Goal: Information Seeking & Learning: Learn about a topic

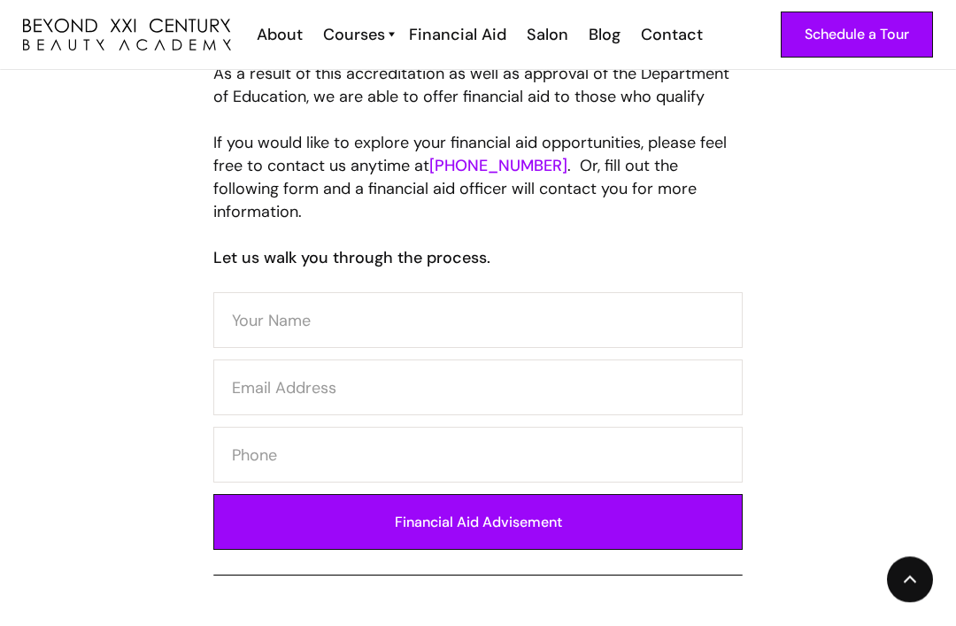
scroll to position [858, 0]
click at [606, 514] on input "Financial Aid Advisement" at bounding box center [478, 522] width 530 height 56
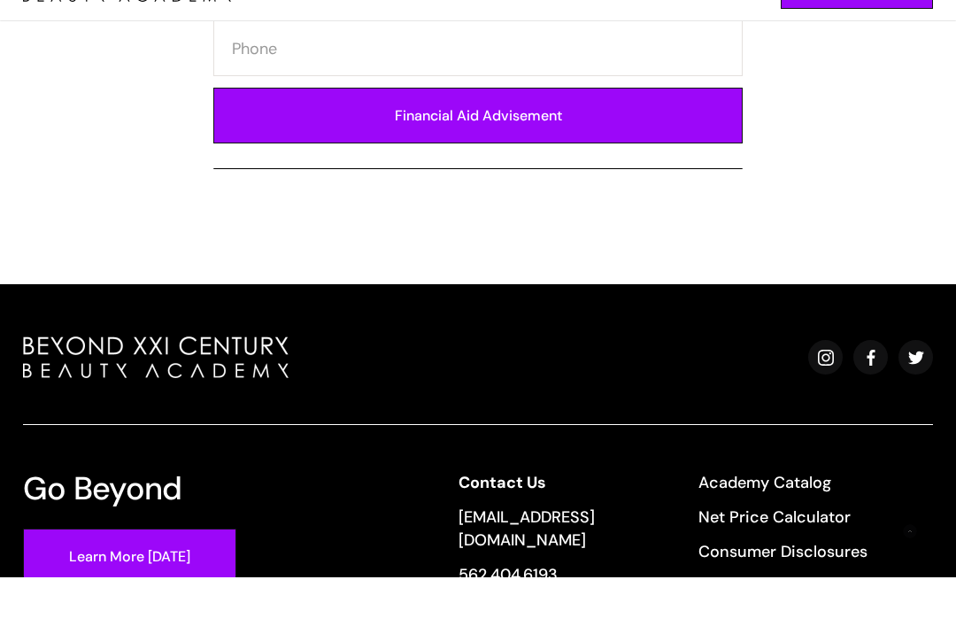
scroll to position [1217, 0]
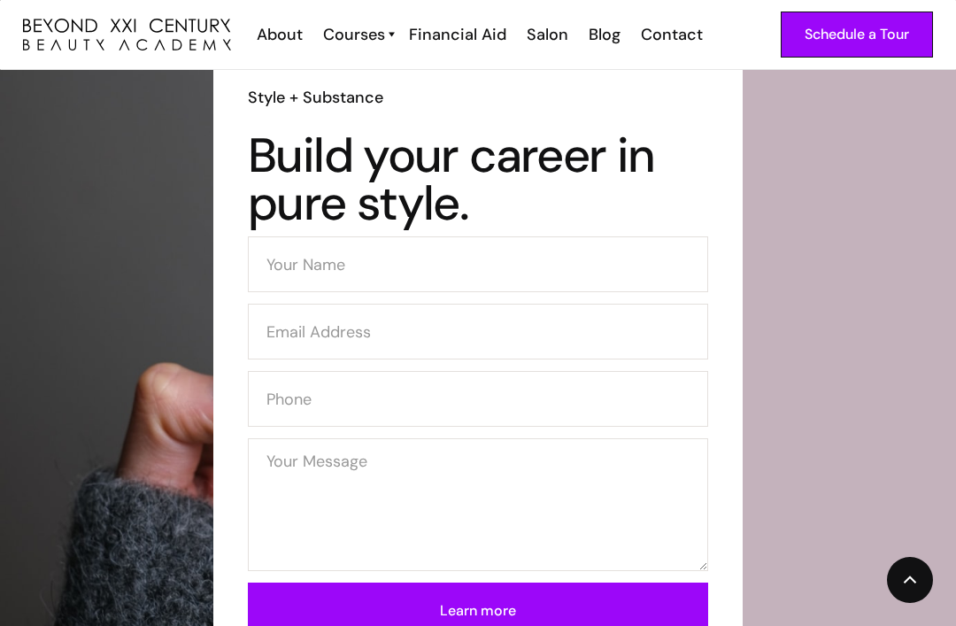
scroll to position [3617, 0]
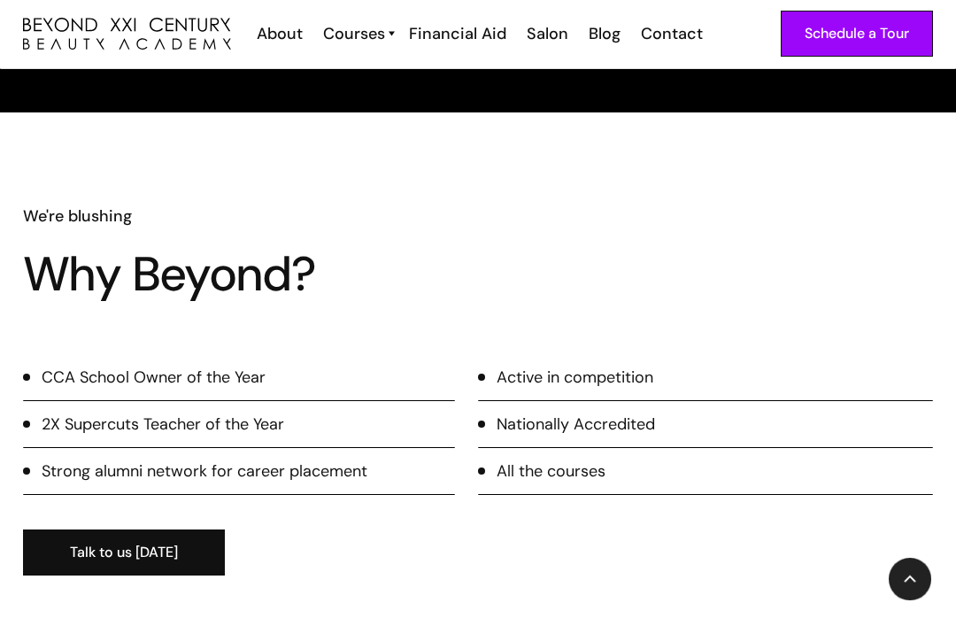
scroll to position [2186, 0]
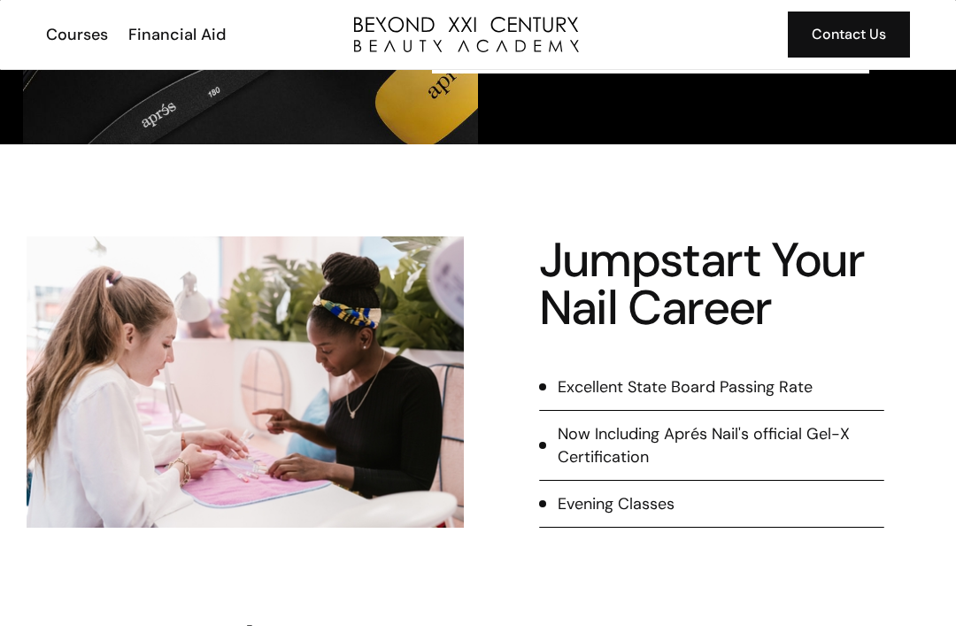
scroll to position [608, 0]
click at [177, 32] on div "Financial Aid" at bounding box center [176, 34] width 97 height 23
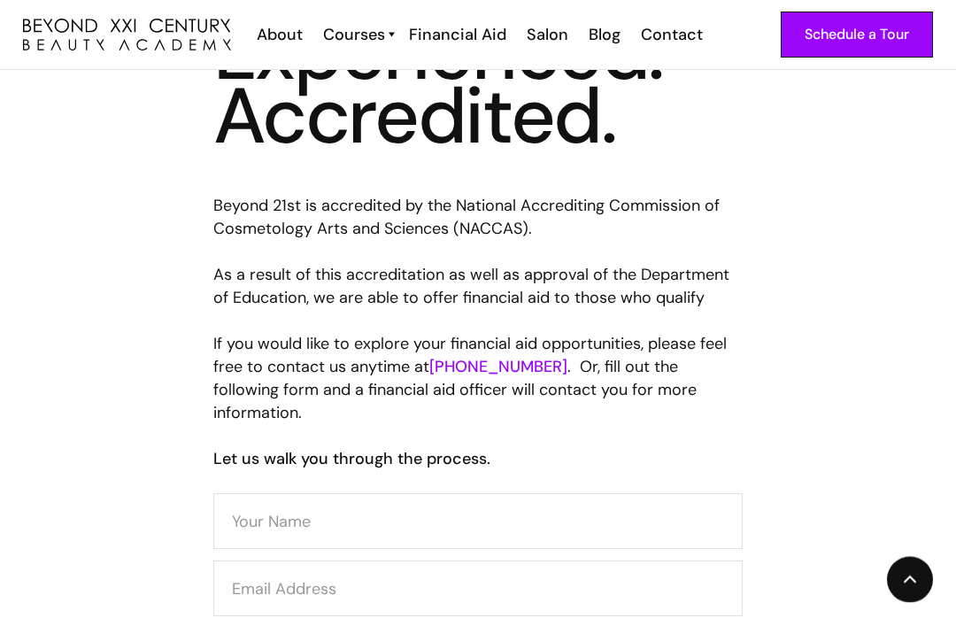
scroll to position [658, 0]
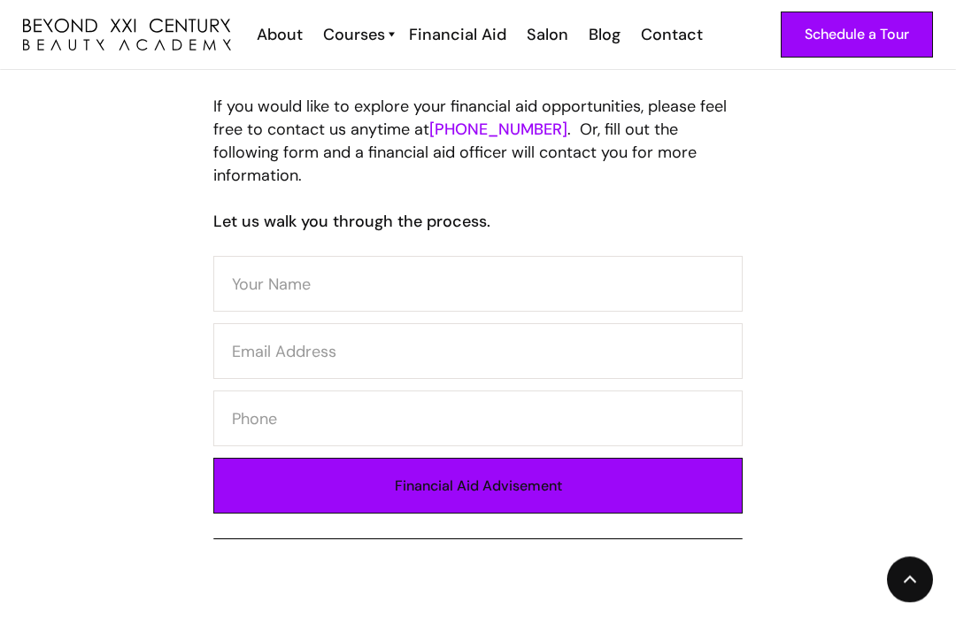
click at [693, 459] on input "Financial Aid Advisement" at bounding box center [478, 487] width 530 height 56
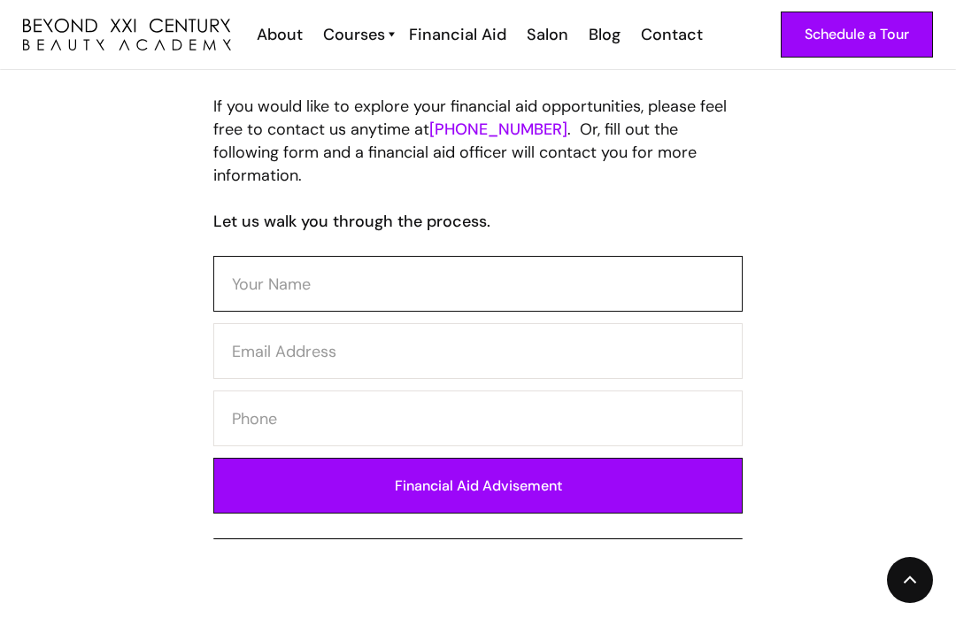
scroll to position [893, 0]
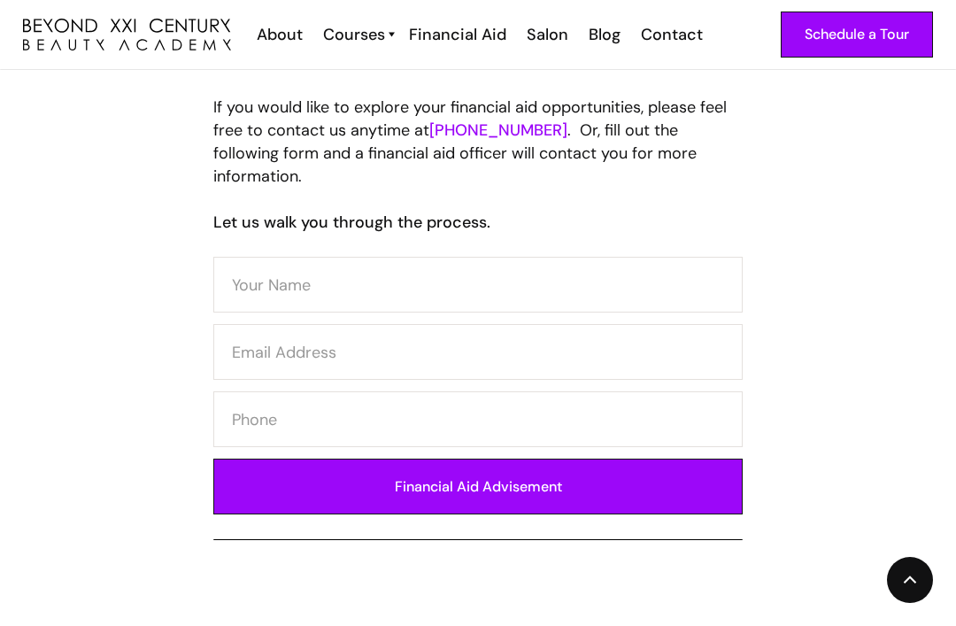
click at [901, 360] on div "Peroxide + Purple Experienced. Accredited. Beyond 21st is accredited by the Nat…" at bounding box center [478, 139] width 956 height 802
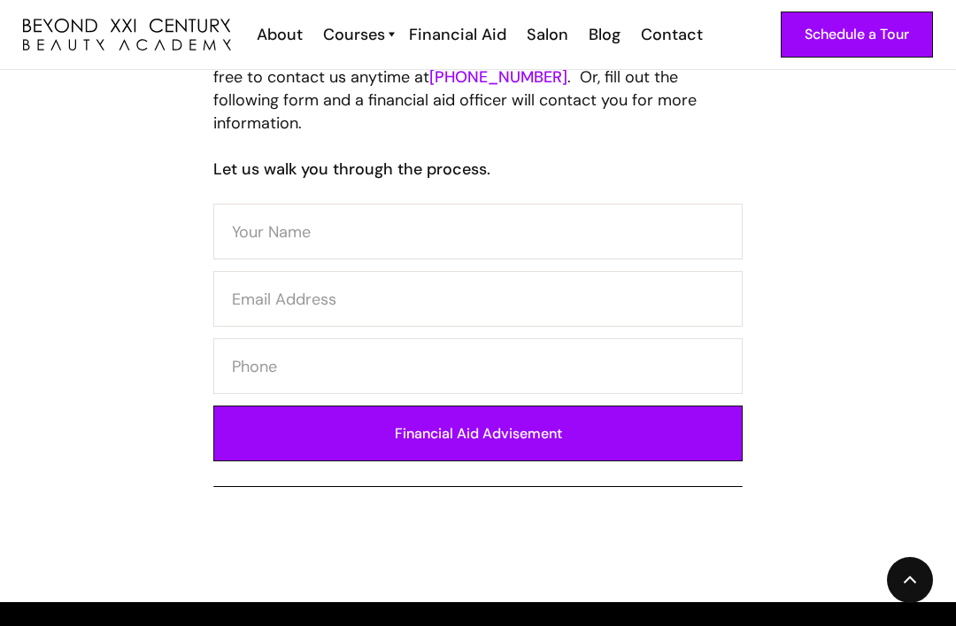
scroll to position [950, 0]
